Goal: Information Seeking & Learning: Learn about a topic

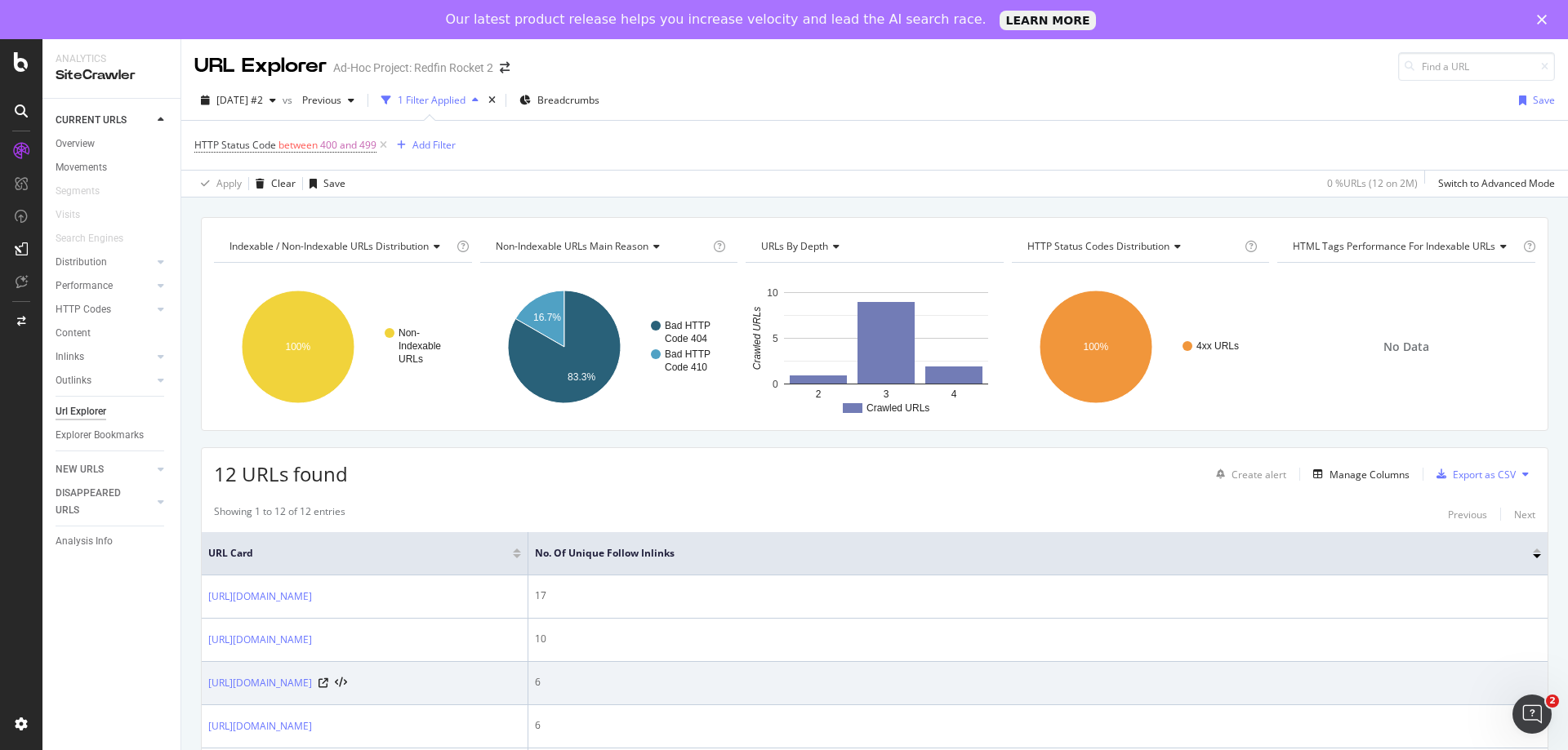
scroll to position [269, 0]
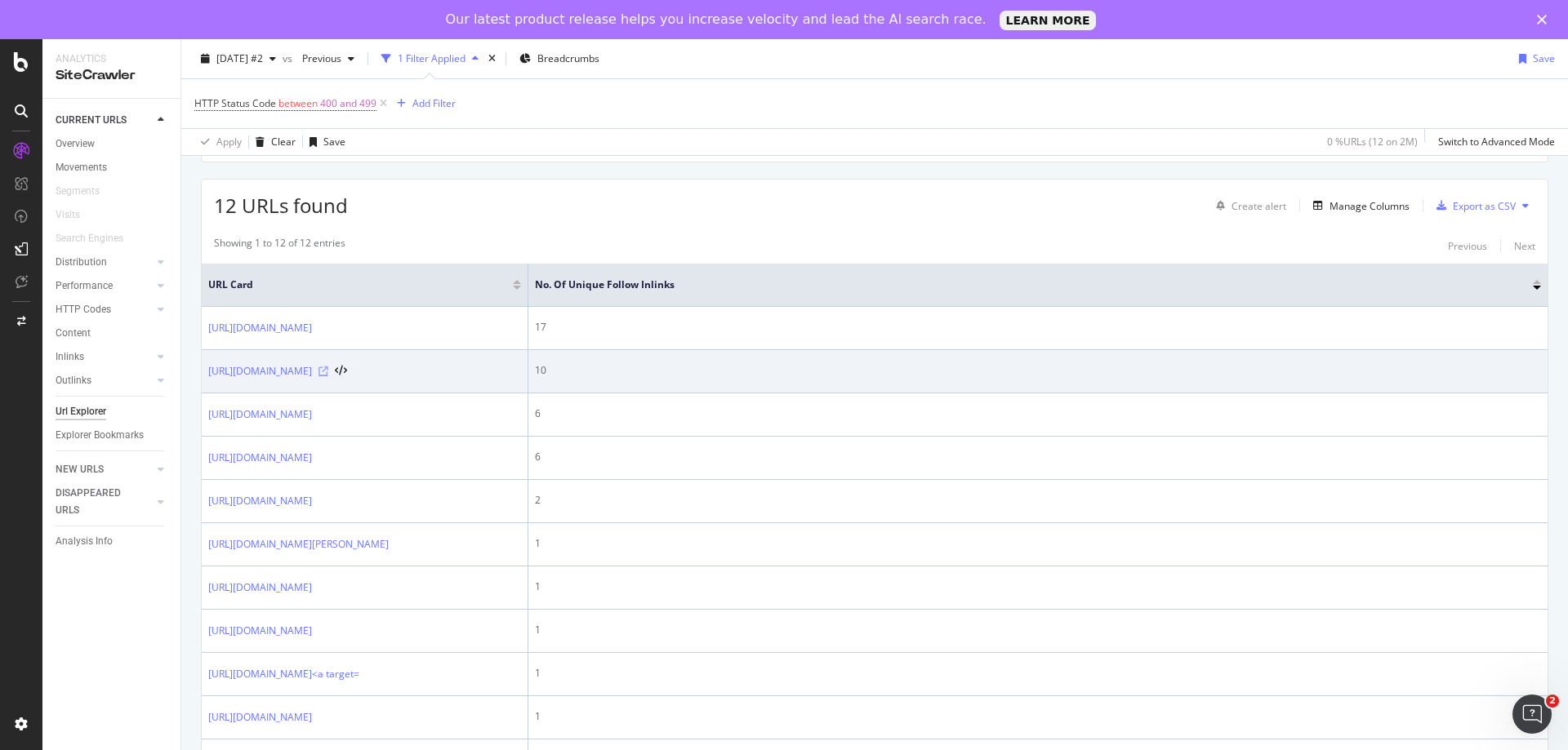
click at [328, 377] on icon at bounding box center [323, 372] width 10 height 10
click at [312, 380] on link "[URL][DOMAIN_NAME]" at bounding box center [261, 372] width 104 height 16
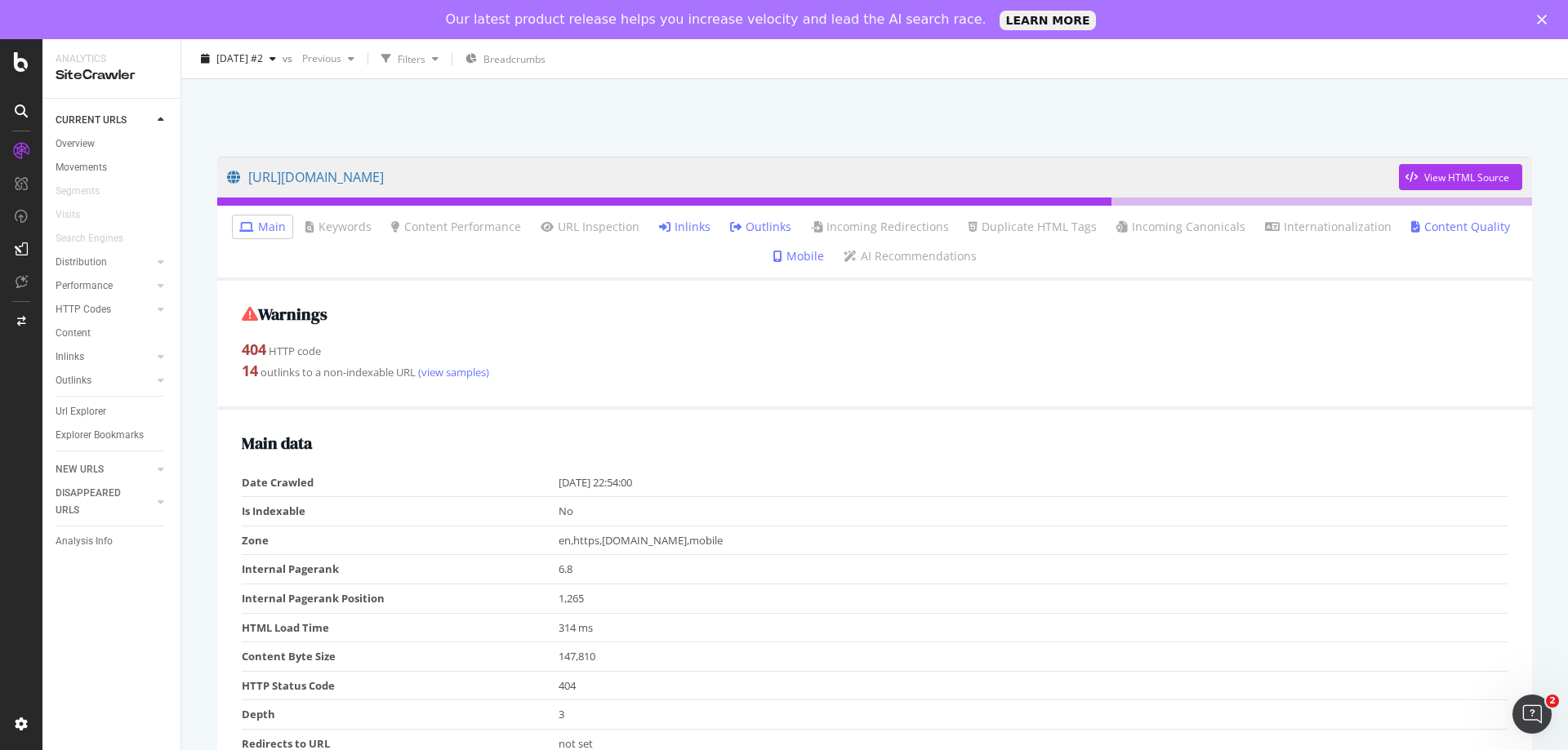
scroll to position [82, 0]
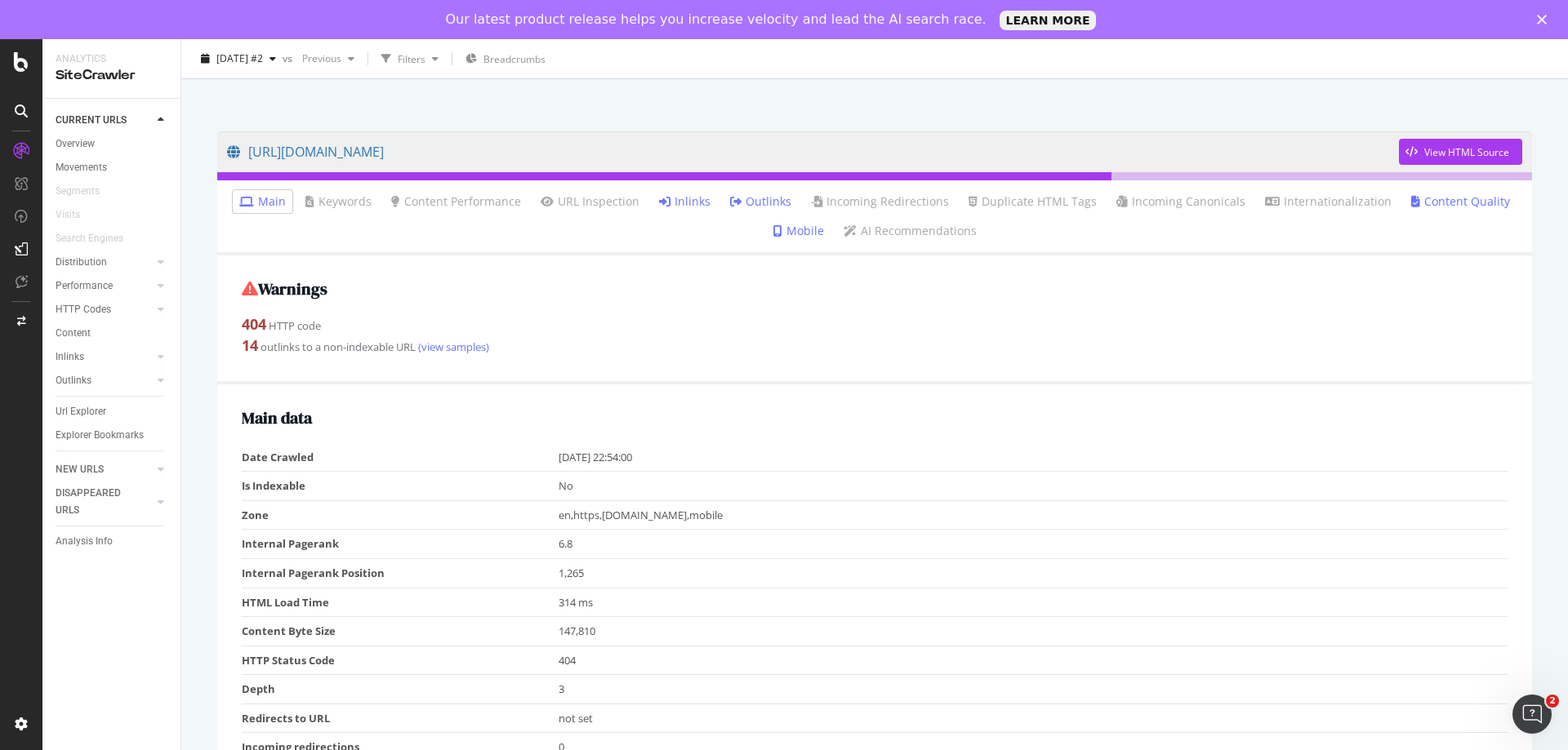
click at [678, 199] on link "Inlinks" at bounding box center [684, 202] width 51 height 16
